Goal: Information Seeking & Learning: Learn about a topic

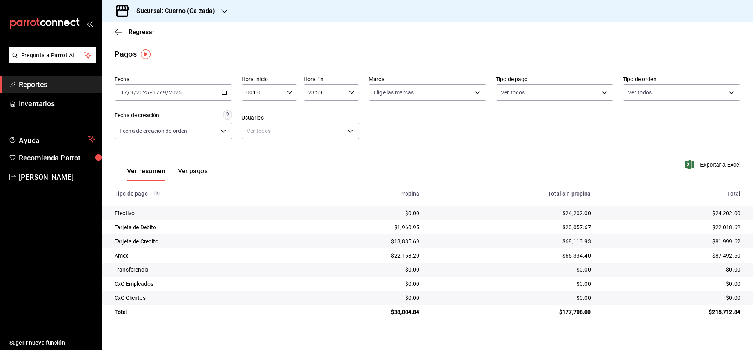
click at [73, 82] on span "Reportes" at bounding box center [57, 84] width 77 height 11
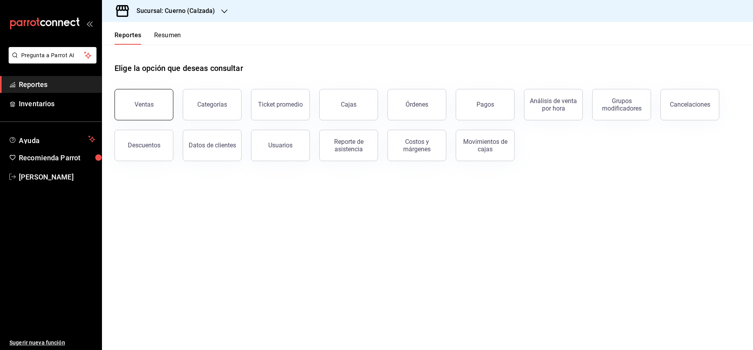
click at [157, 103] on button "Ventas" at bounding box center [144, 104] width 59 height 31
click at [66, 82] on span "Reportes" at bounding box center [57, 84] width 77 height 11
click at [143, 104] on div "Ventas" at bounding box center [144, 104] width 19 height 7
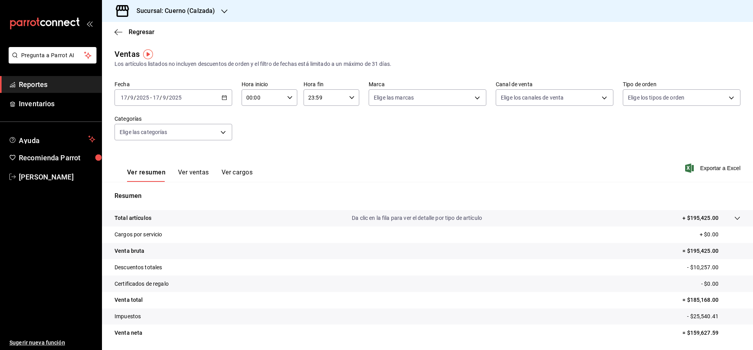
click at [227, 96] on icon "button" at bounding box center [224, 97] width 5 height 5
click at [154, 193] on span "Rango de fechas" at bounding box center [151, 192] width 61 height 8
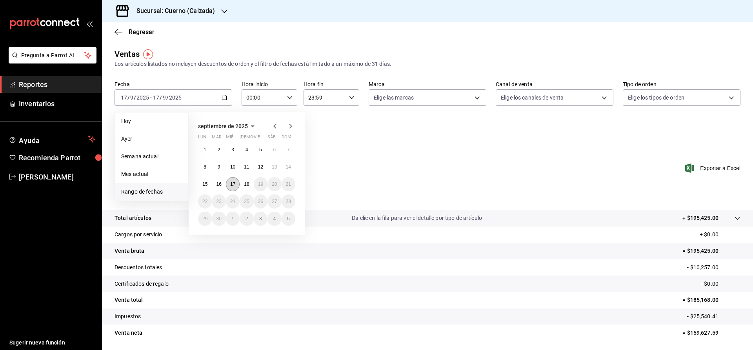
click at [234, 186] on abbr "17" at bounding box center [232, 184] width 5 height 5
click at [244, 186] on button "18" at bounding box center [247, 184] width 14 height 14
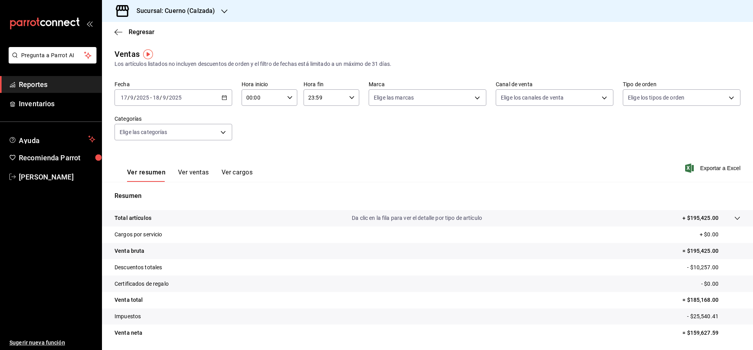
click at [289, 98] on \(Stroke\) "button" at bounding box center [290, 97] width 5 height 3
click at [260, 153] on button "05" at bounding box center [255, 156] width 25 height 16
type input "05:00"
click at [354, 95] on div at bounding box center [376, 175] width 753 height 350
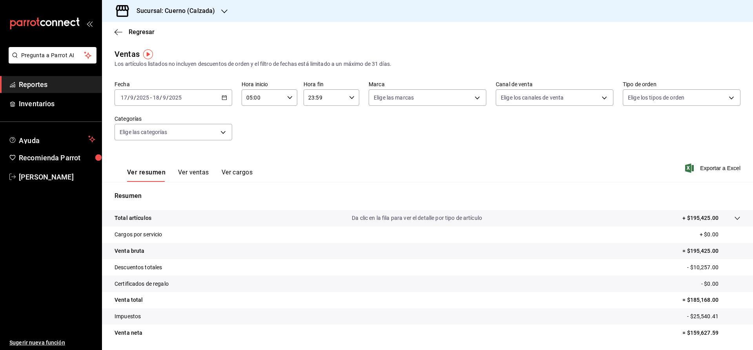
click at [354, 98] on icon "button" at bounding box center [351, 97] width 5 height 5
click at [319, 155] on span "05" at bounding box center [317, 152] width 15 height 6
click at [346, 117] on span "00" at bounding box center [345, 118] width 15 height 6
type input "05:00"
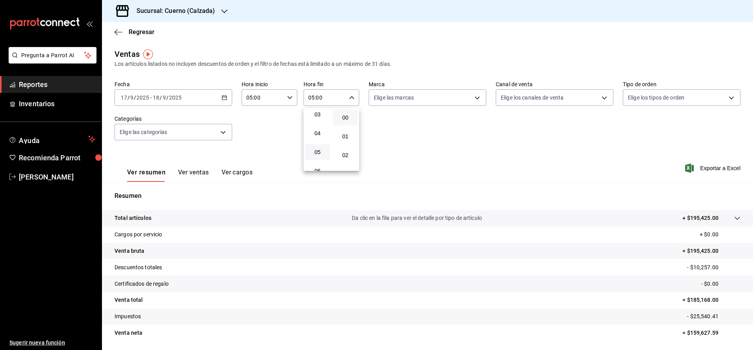
click at [479, 98] on div at bounding box center [376, 175] width 753 height 350
click at [476, 97] on body "Pregunta a Parrot AI Reportes Inventarios Ayuda Recomienda Parrot Julia Morales…" at bounding box center [376, 175] width 753 height 350
click at [387, 157] on li "Cuerno - Calzada" at bounding box center [427, 155] width 117 height 18
type input "b7ae777b-2dfc-42e0-9650-6cefdf37a424"
checkbox input "true"
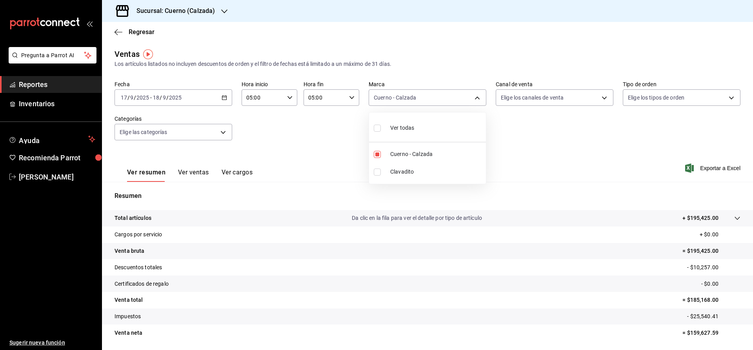
click at [595, 159] on div at bounding box center [376, 175] width 753 height 350
click at [706, 169] on span "Exportar a Excel" at bounding box center [714, 168] width 54 height 9
click at [58, 80] on span "Reportes" at bounding box center [57, 84] width 77 height 11
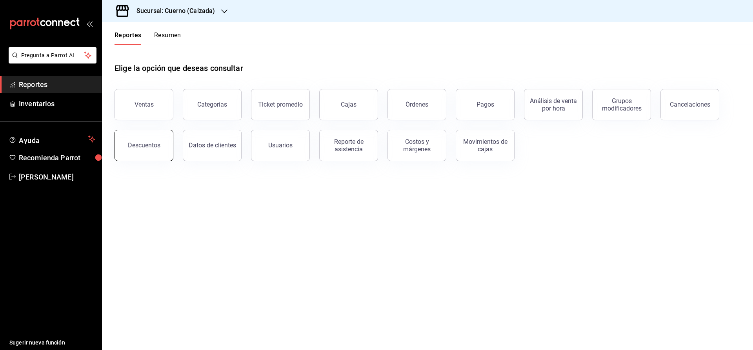
click at [154, 146] on div "Descuentos" at bounding box center [144, 145] width 33 height 7
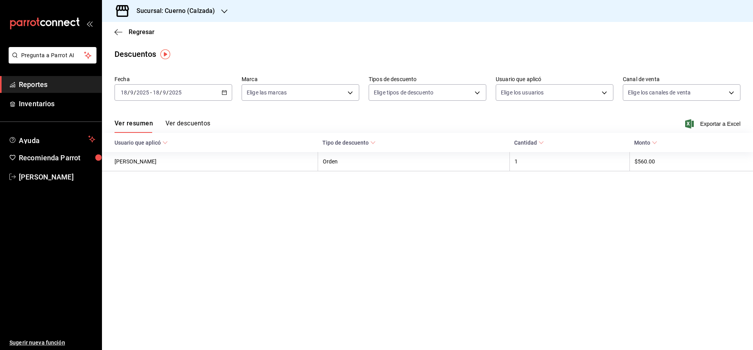
click at [224, 94] on icon "button" at bounding box center [224, 92] width 5 height 5
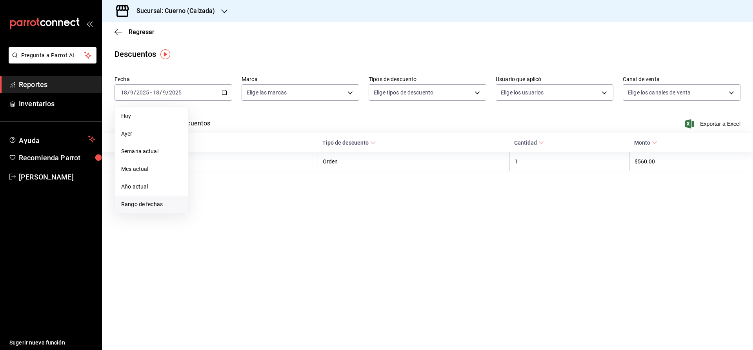
click at [147, 206] on span "Rango de fechas" at bounding box center [151, 205] width 61 height 8
click at [232, 182] on button "17" at bounding box center [233, 179] width 14 height 14
click at [248, 179] on abbr "18" at bounding box center [246, 179] width 5 height 5
click at [235, 177] on abbr "17" at bounding box center [232, 179] width 5 height 5
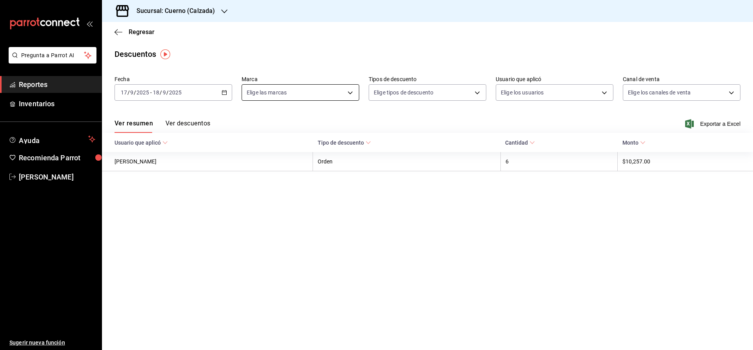
click at [346, 91] on body "Pregunta a Parrot AI Reportes Inventarios Ayuda Recomienda Parrot Julia Morales…" at bounding box center [376, 175] width 753 height 350
click at [312, 151] on span "Cuerno - Calzada" at bounding box center [309, 149] width 93 height 8
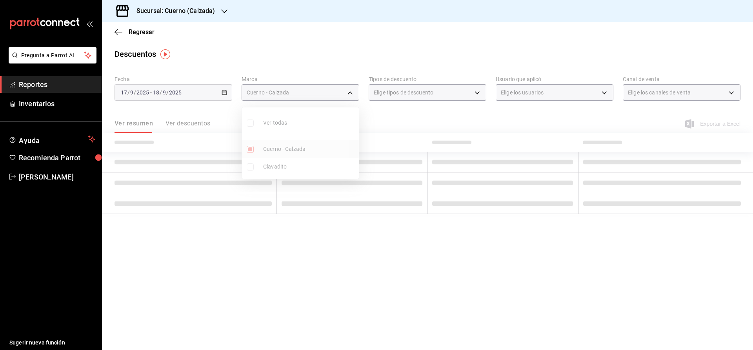
type input "b7ae777b-2dfc-42e0-9650-6cefdf37a424"
checkbox input "true"
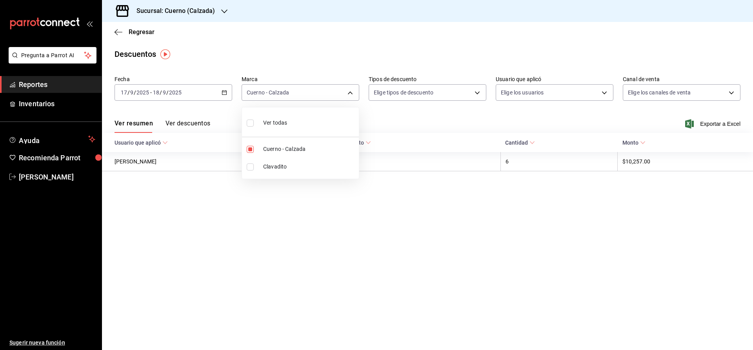
click at [199, 122] on div at bounding box center [376, 175] width 753 height 350
click at [182, 121] on button "Ver descuentos" at bounding box center [188, 126] width 45 height 13
